Goal: Task Accomplishment & Management: Manage account settings

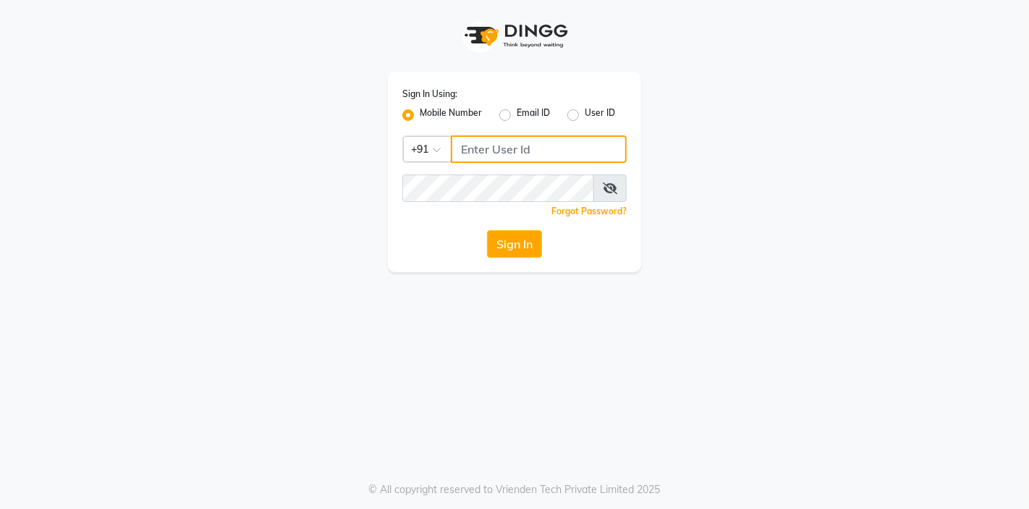
click at [505, 146] on input "Username" at bounding box center [539, 149] width 176 height 28
type input "8542888882"
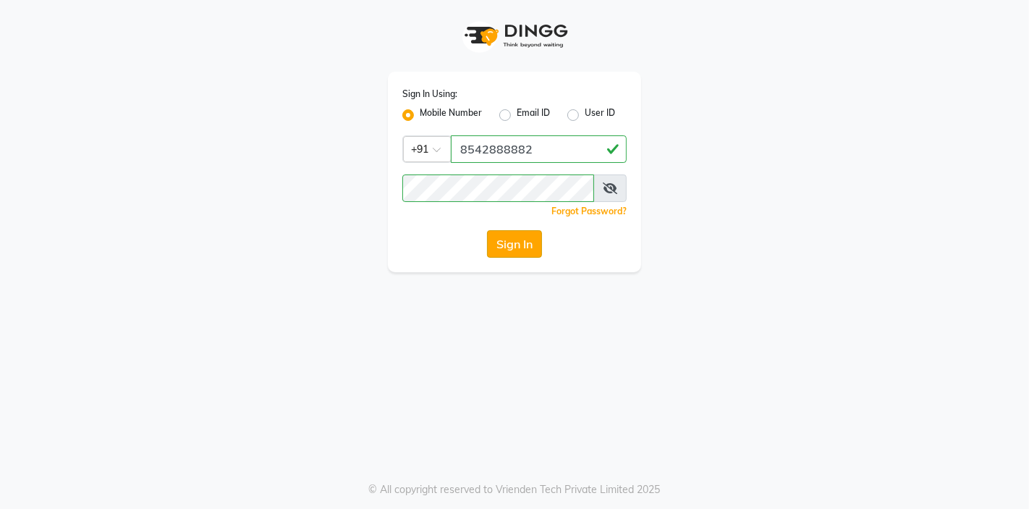
click at [519, 248] on button "Sign In" at bounding box center [514, 244] width 55 height 28
click at [519, 248] on div "Sign In" at bounding box center [514, 244] width 224 height 28
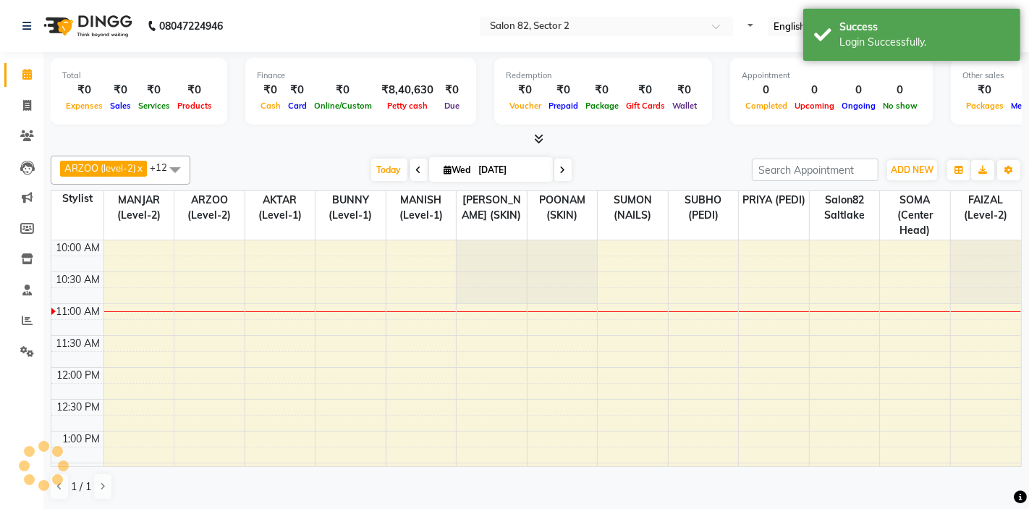
select select "en"
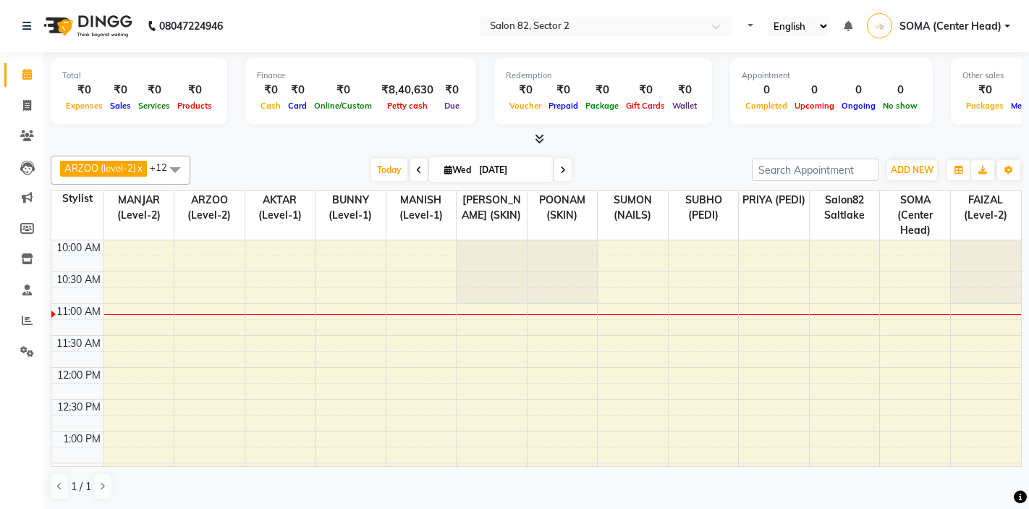
select select "en"
